Goal: Task Accomplishment & Management: Use online tool/utility

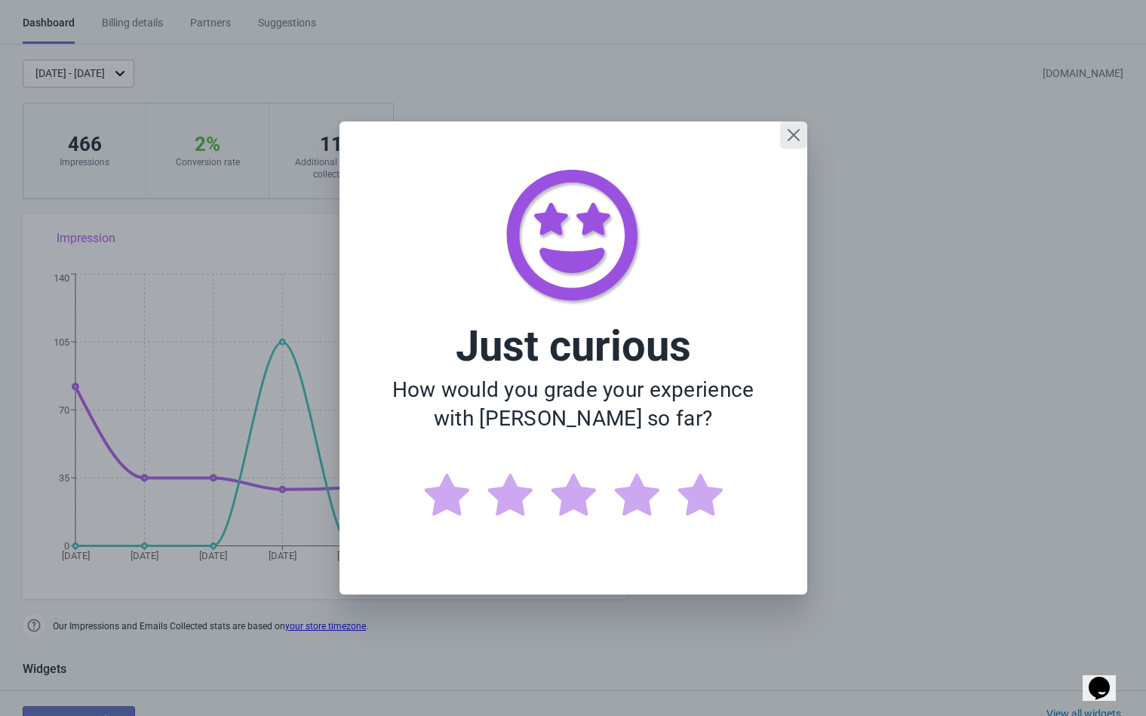
click at [790, 134] on icon "Close" at bounding box center [793, 134] width 15 height 15
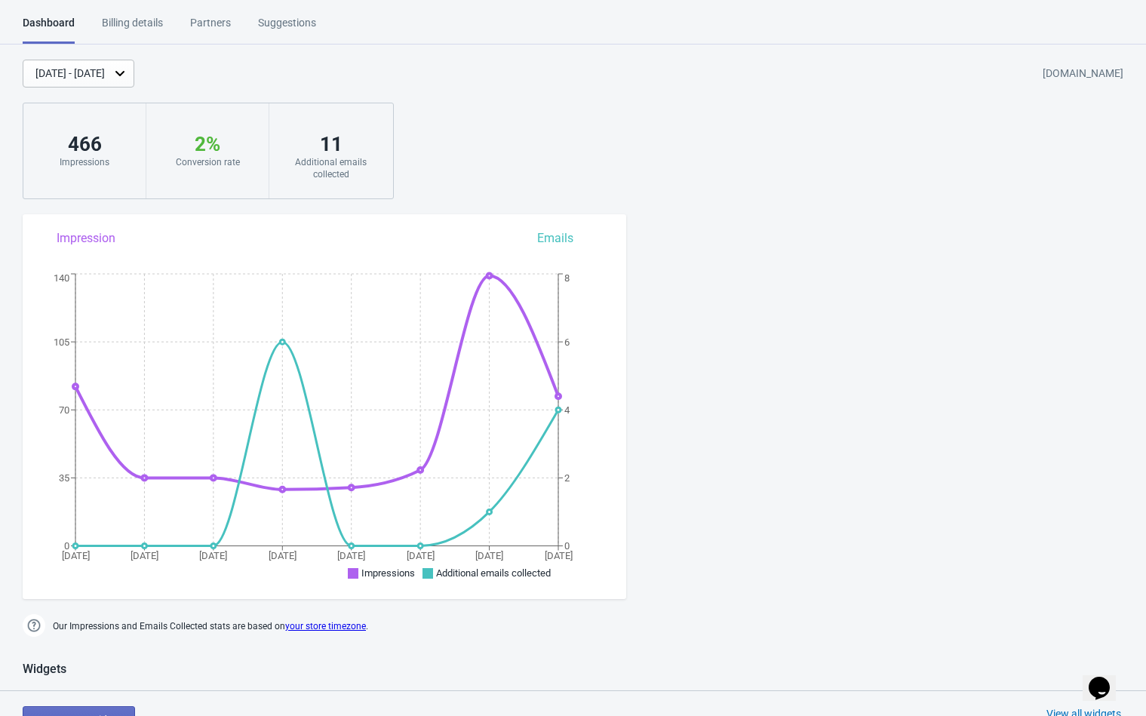
drag, startPoint x: 815, startPoint y: 497, endPoint x: 371, endPoint y: 105, distance: 592.1
click at [105, 77] on div "[DATE] - [DATE]" at bounding box center [69, 74] width 69 height 16
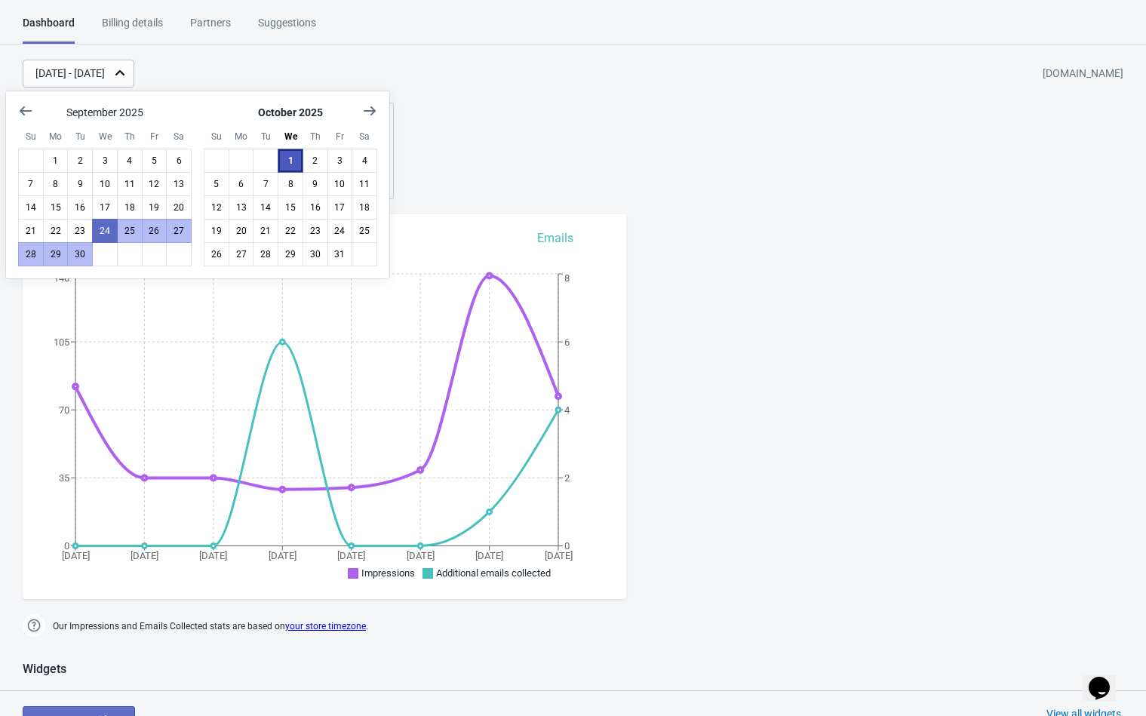
click at [288, 163] on button "1" at bounding box center [291, 161] width 26 height 24
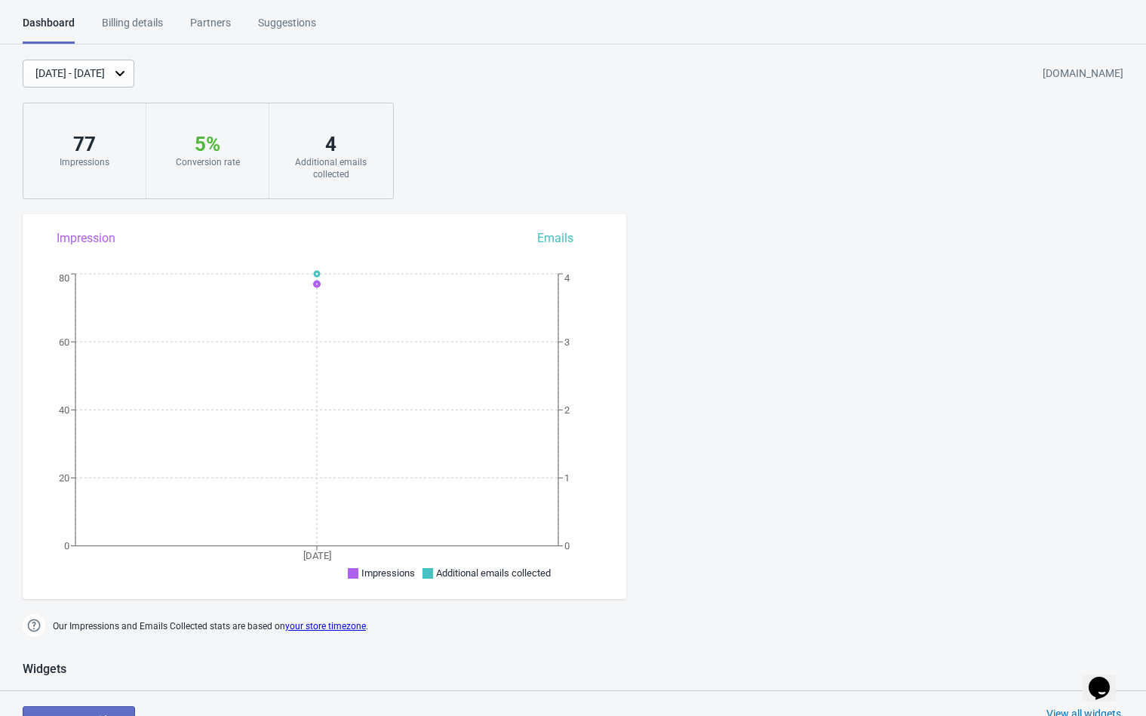
click at [351, 155] on div "4" at bounding box center [330, 144] width 93 height 24
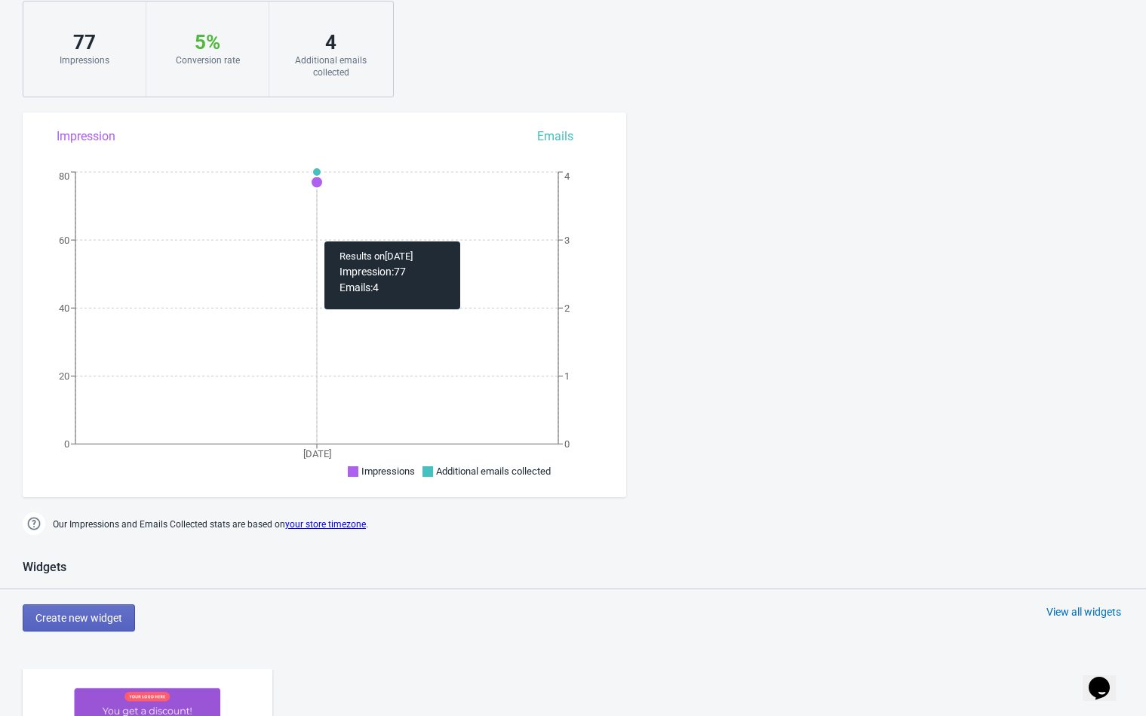
scroll to position [226, 0]
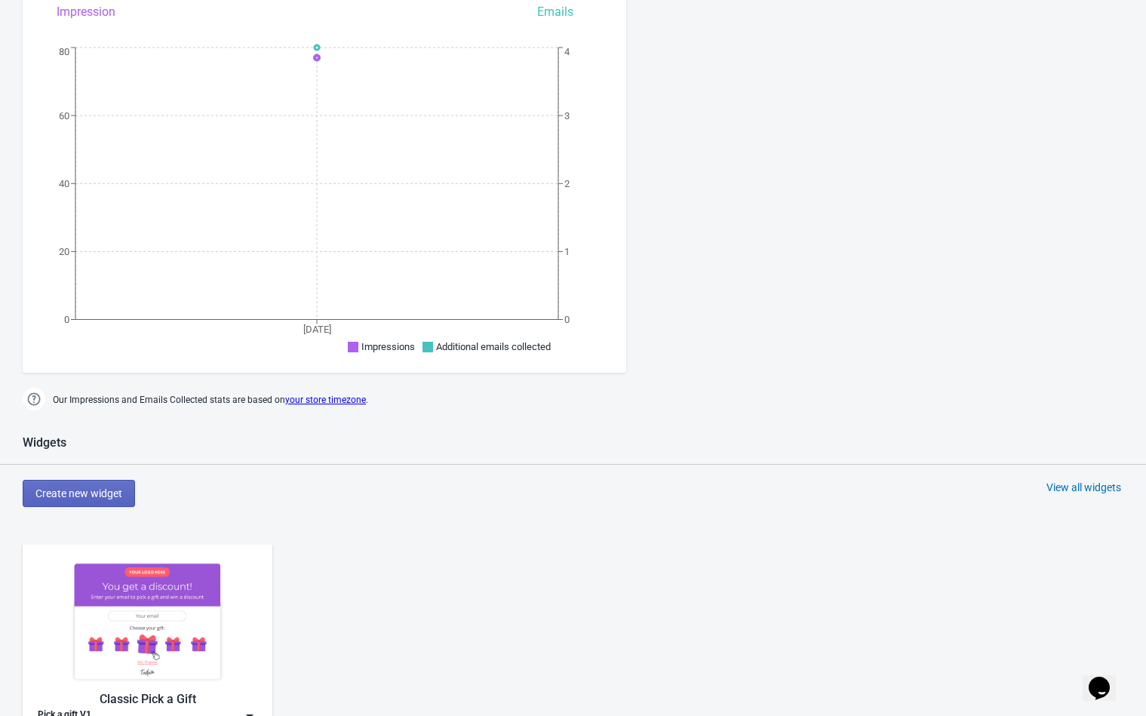
click at [1111, 676] on icon "Opens Chat This icon Opens the chat window." at bounding box center [1099, 688] width 24 height 24
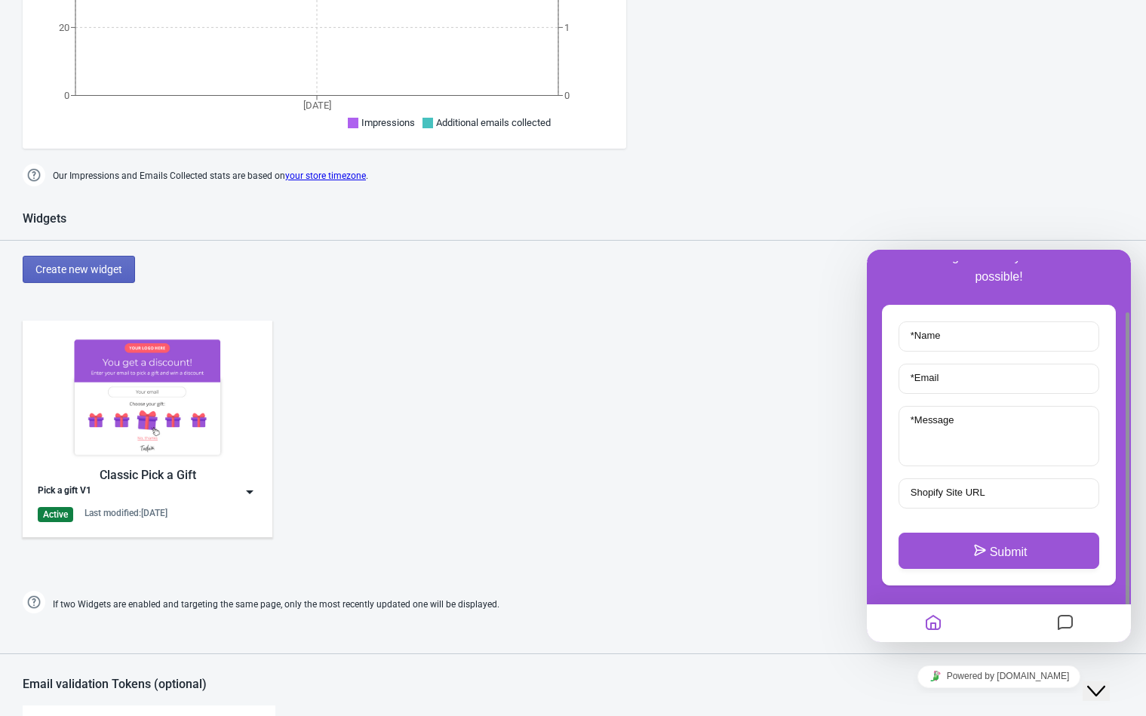
scroll to position [453, 0]
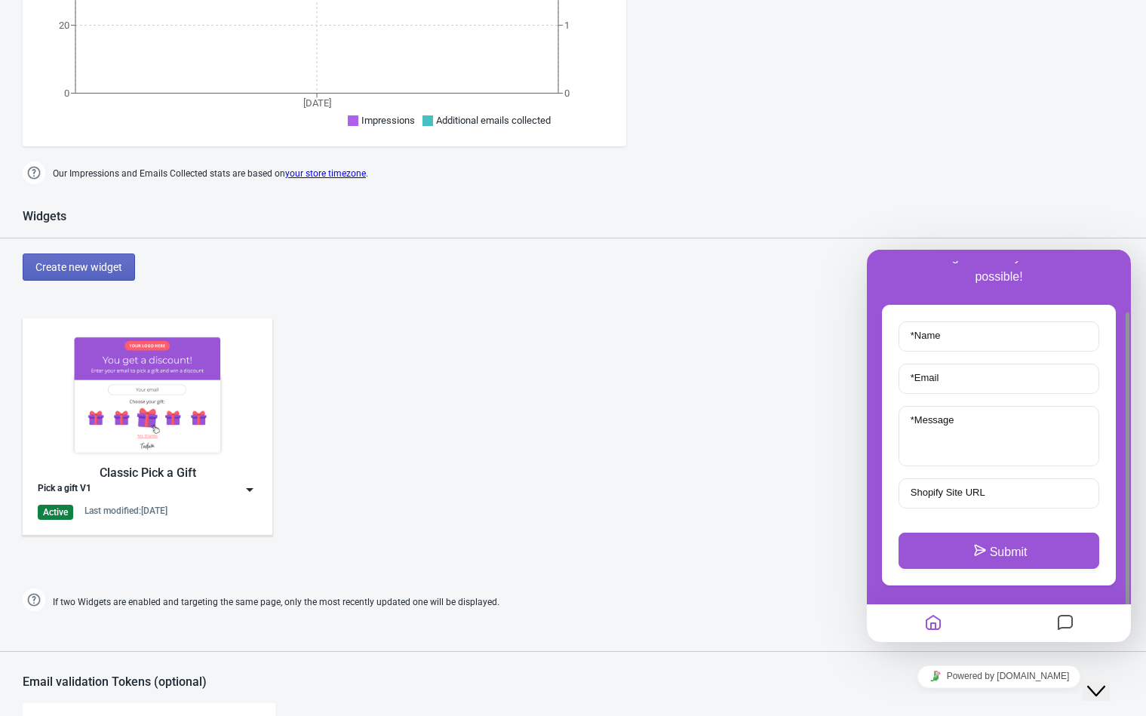
click at [1069, 626] on icon "Messages" at bounding box center [1065, 623] width 18 height 29
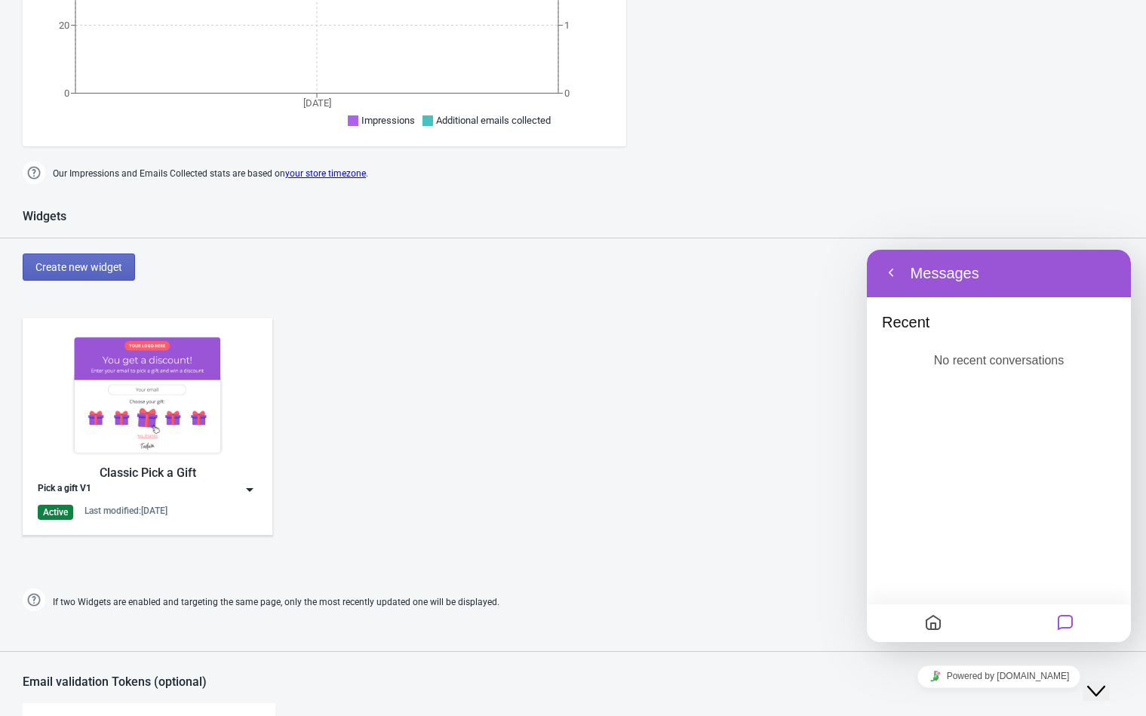
click at [935, 619] on icon "Home" at bounding box center [933, 623] width 18 height 29
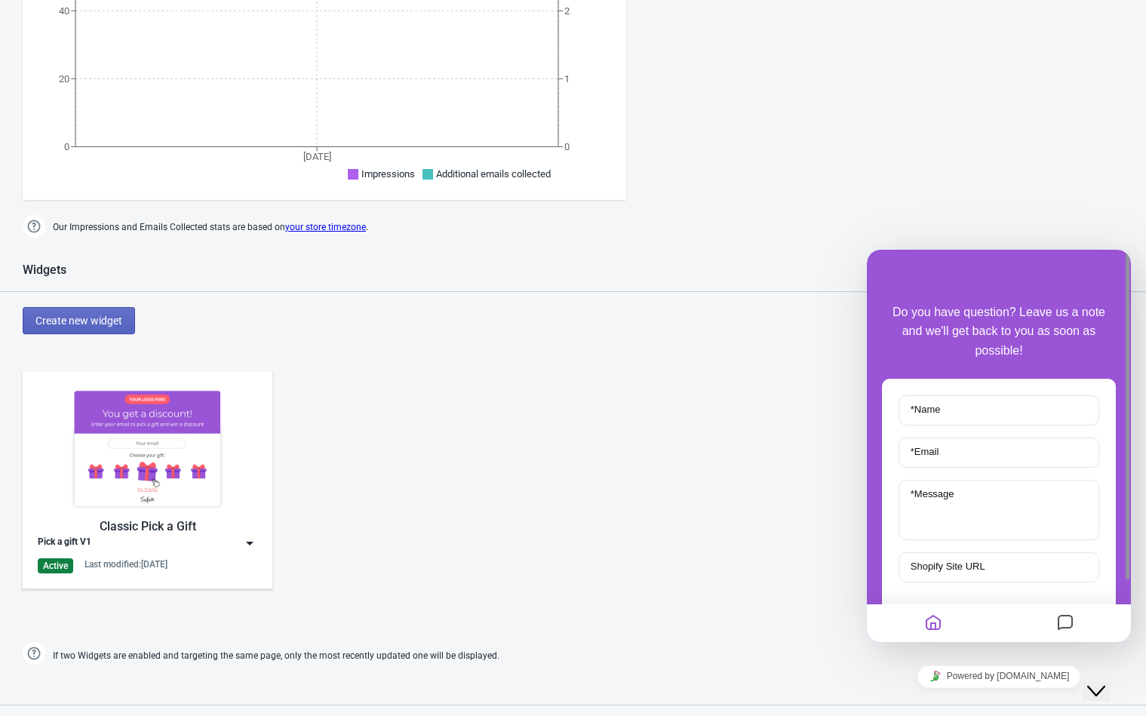
scroll to position [377, 0]
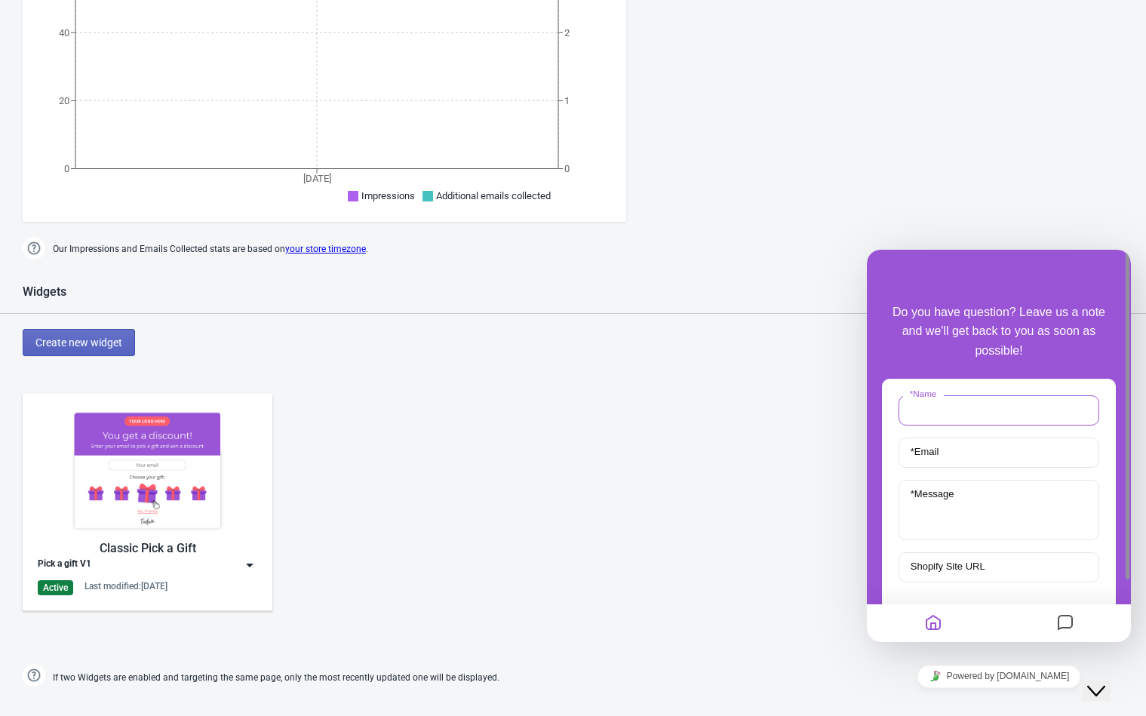
click at [968, 395] on input "* Name" at bounding box center [998, 410] width 201 height 30
type input "Ry"
click at [972, 444] on input "* Email" at bounding box center [998, 452] width 201 height 30
type input "[EMAIL_ADDRESS][DOMAIN_NAME]"
type textarea "I think ym"
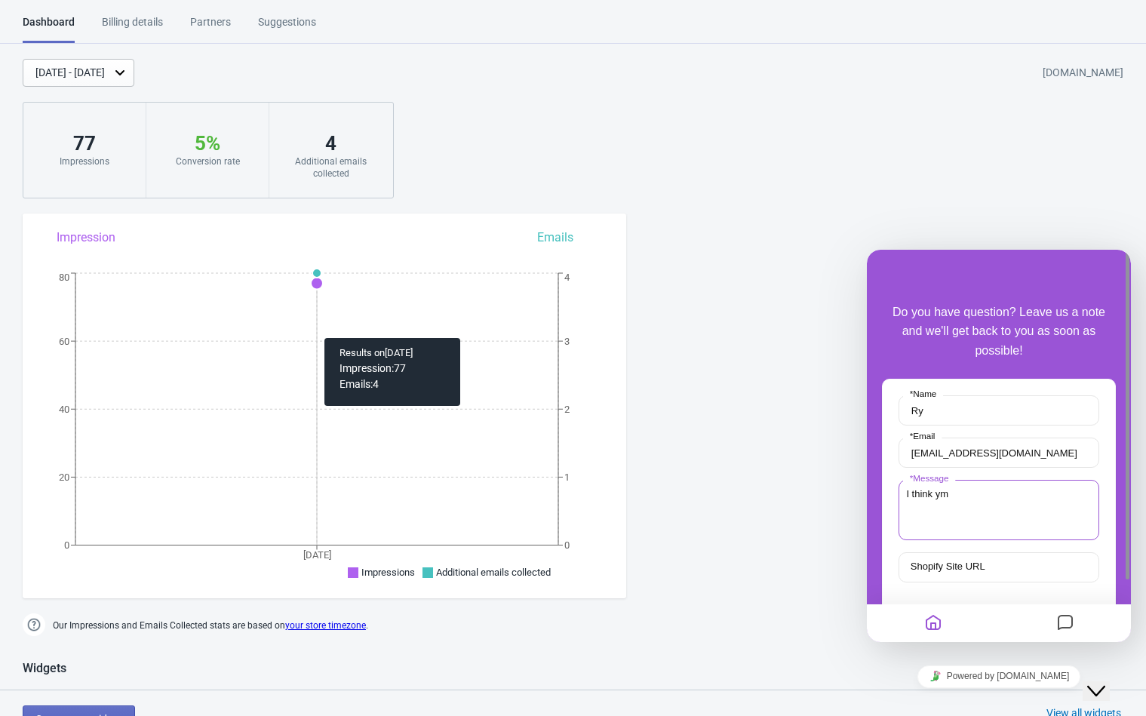
scroll to position [0, 0]
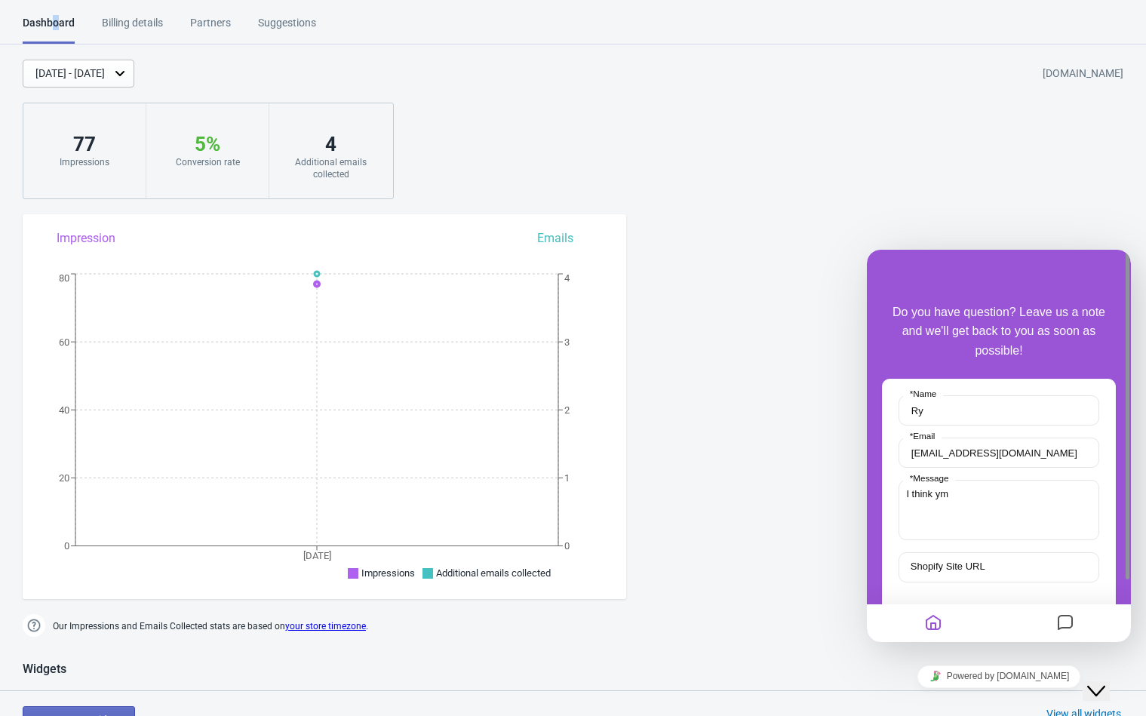
click at [56, 18] on div "Dashboard" at bounding box center [49, 29] width 52 height 29
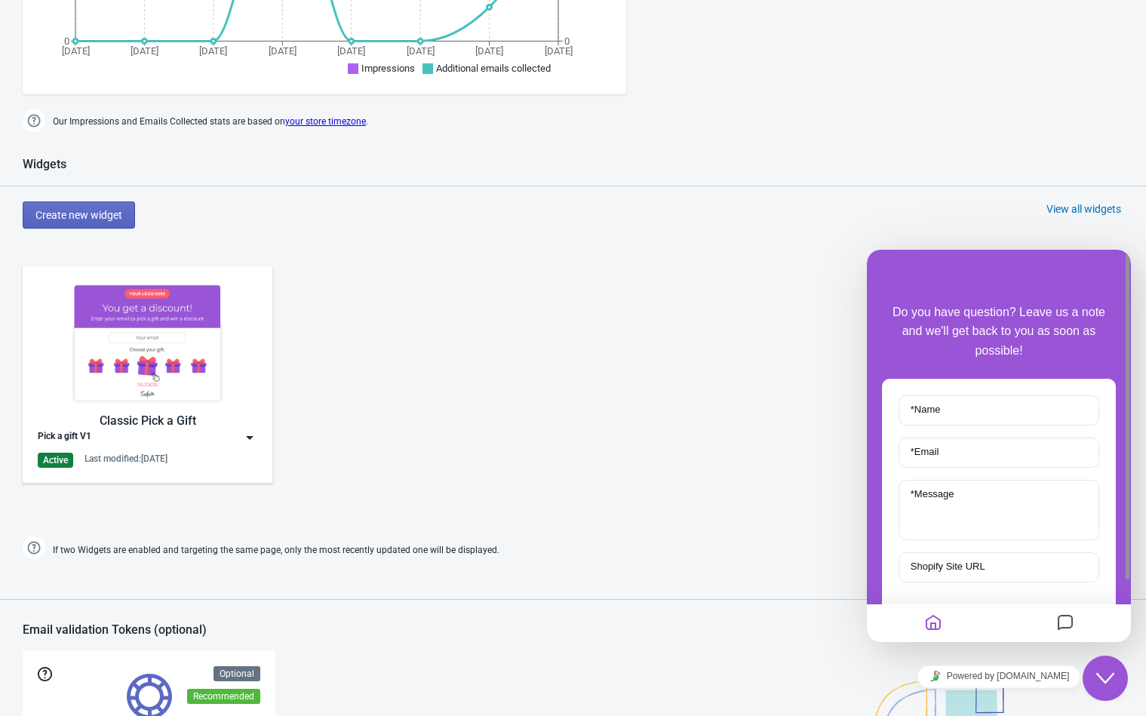
scroll to position [528, 0]
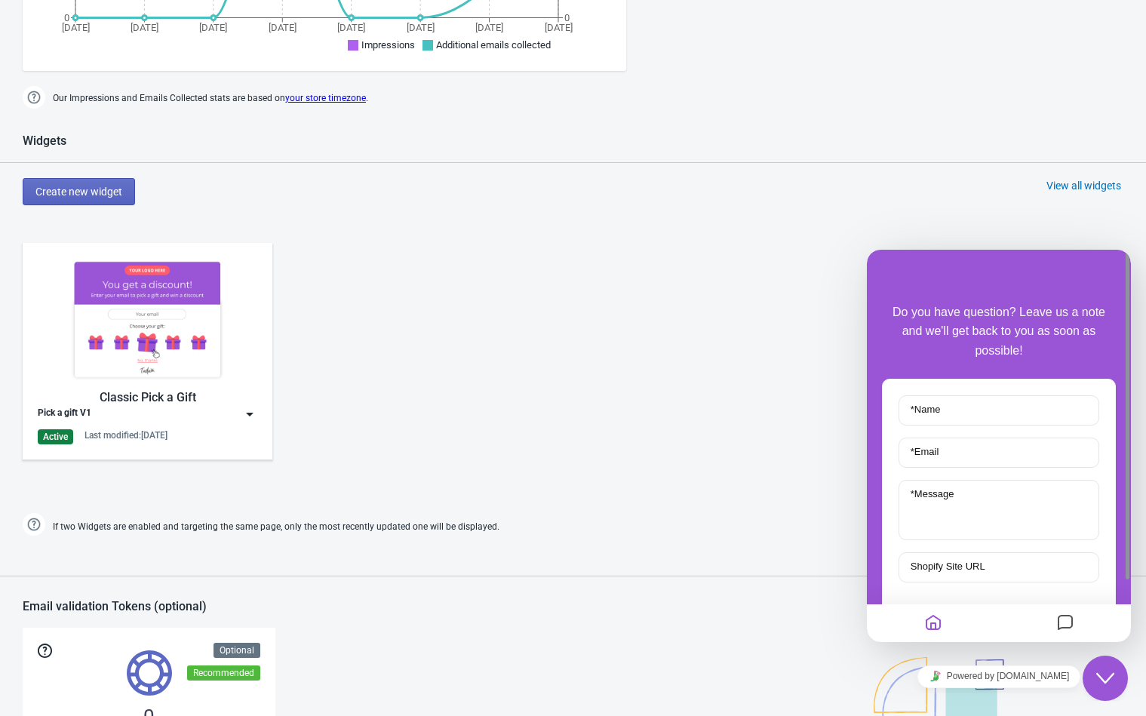
click at [237, 402] on div "Classic Pick a Gift" at bounding box center [147, 397] width 219 height 18
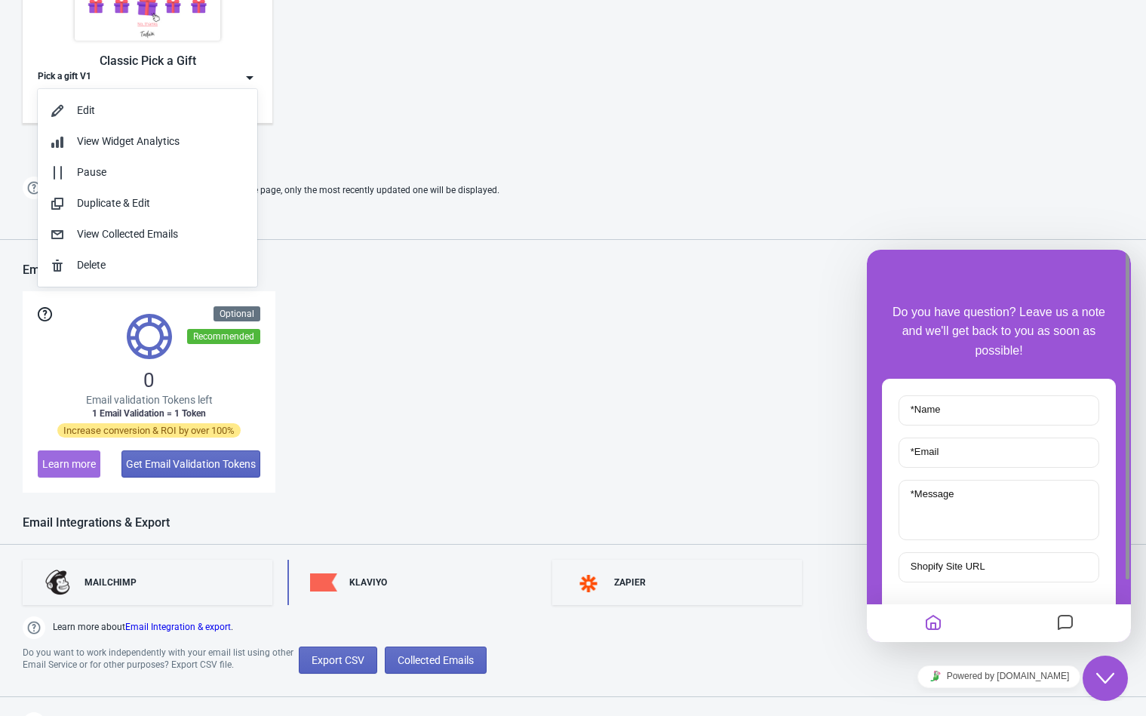
scroll to position [883, 0]
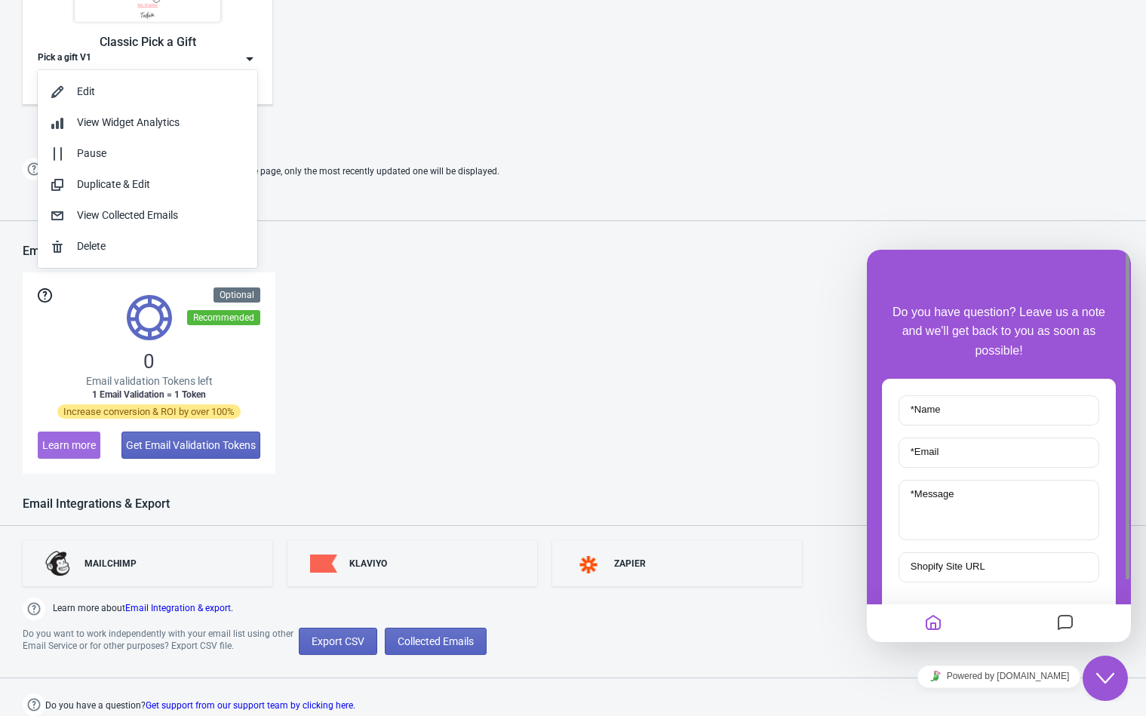
click at [422, 347] on div "0 Email validation Tokens left 1 Email Validation = 1 Token Increase conversion…" at bounding box center [573, 372] width 1100 height 201
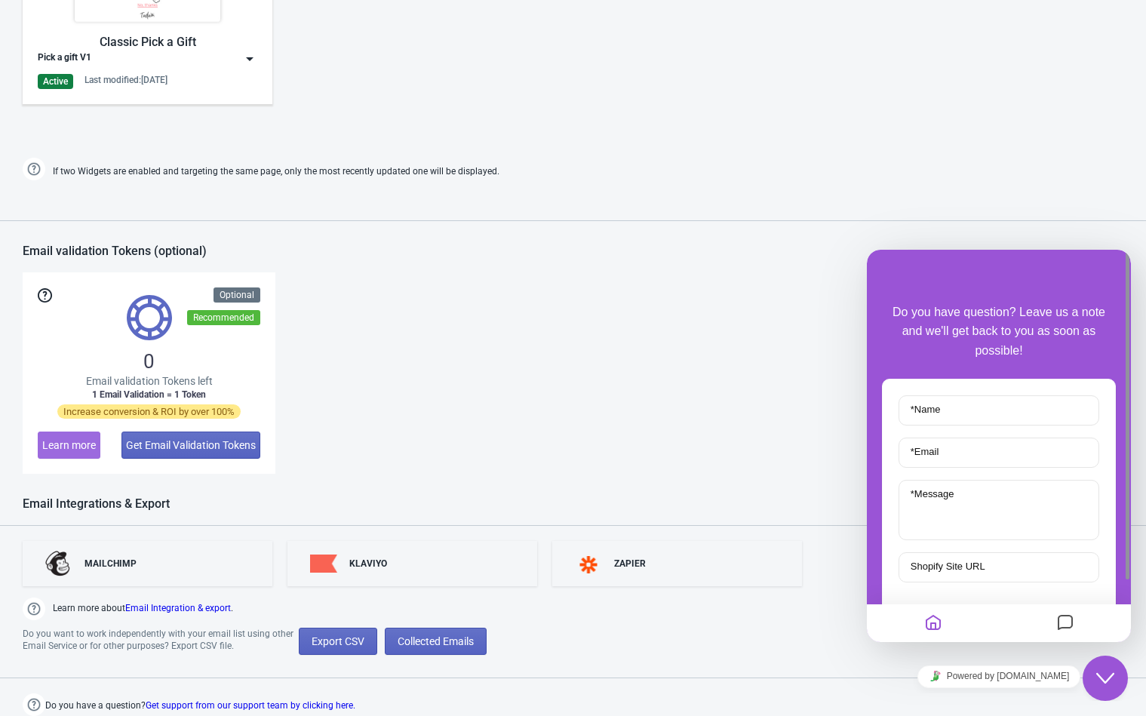
click at [221, 52] on div "Pick a gift V1" at bounding box center [147, 58] width 219 height 15
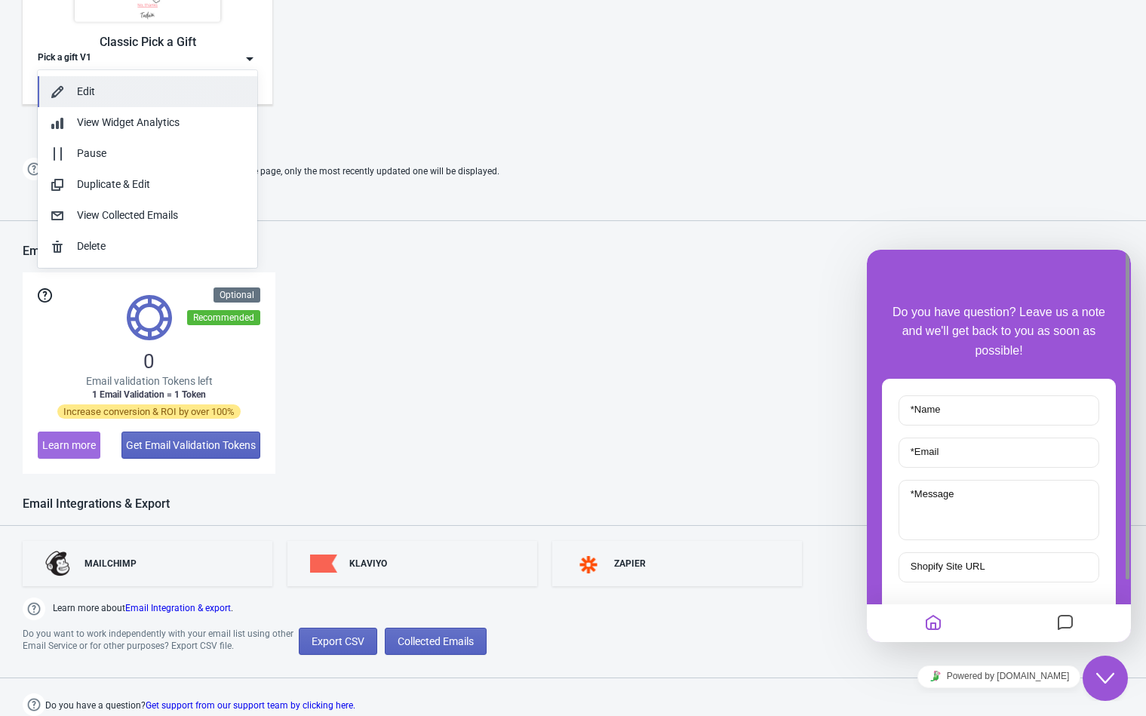
click at [107, 96] on div "Edit" at bounding box center [161, 92] width 168 height 16
